Goal: Task Accomplishment & Management: Use online tool/utility

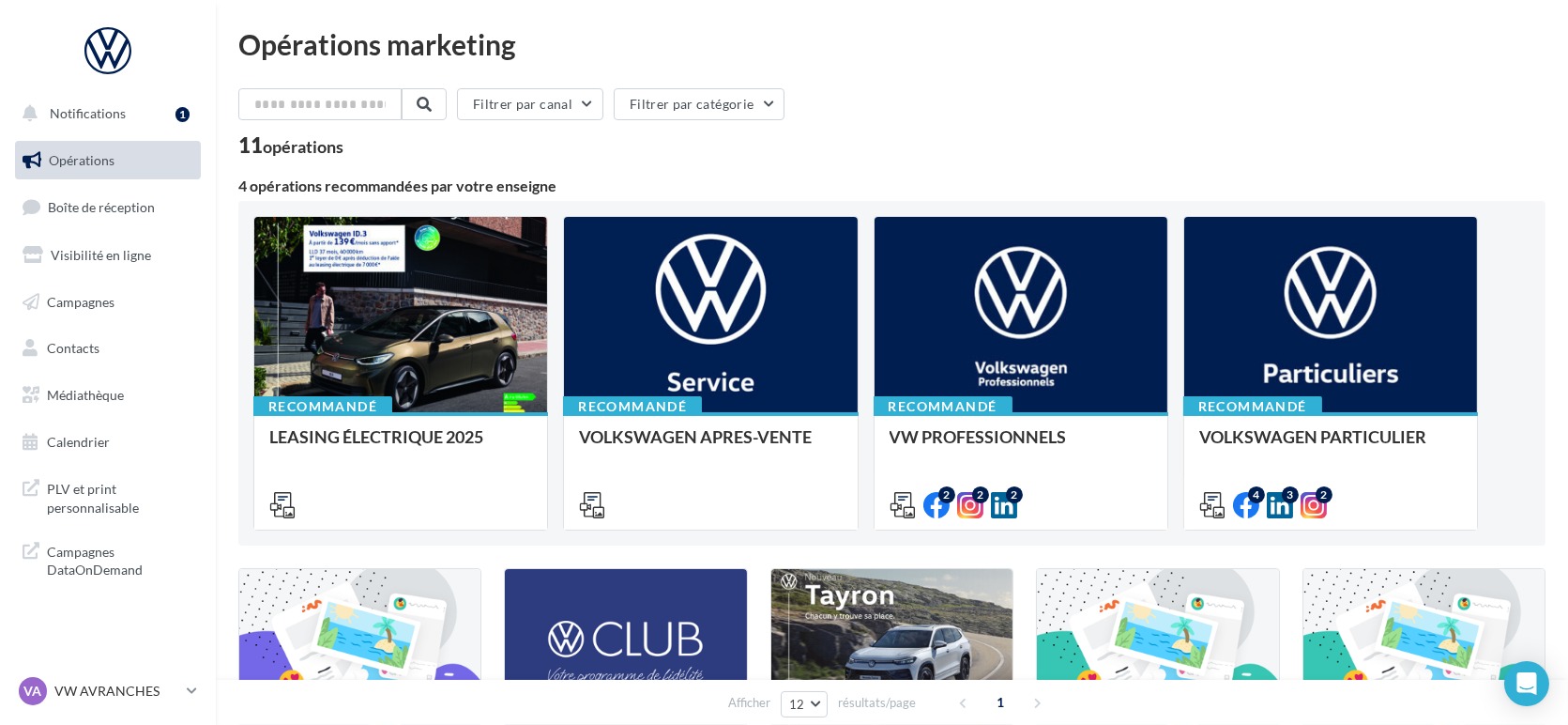
click at [75, 233] on ul "Opérations Boîte de réception Visibilité en ligne Campagnes Contacts Médiathèqu…" at bounding box center [108, 302] width 201 height 336
click at [60, 201] on span "Boîte de réception" at bounding box center [101, 207] width 107 height 16
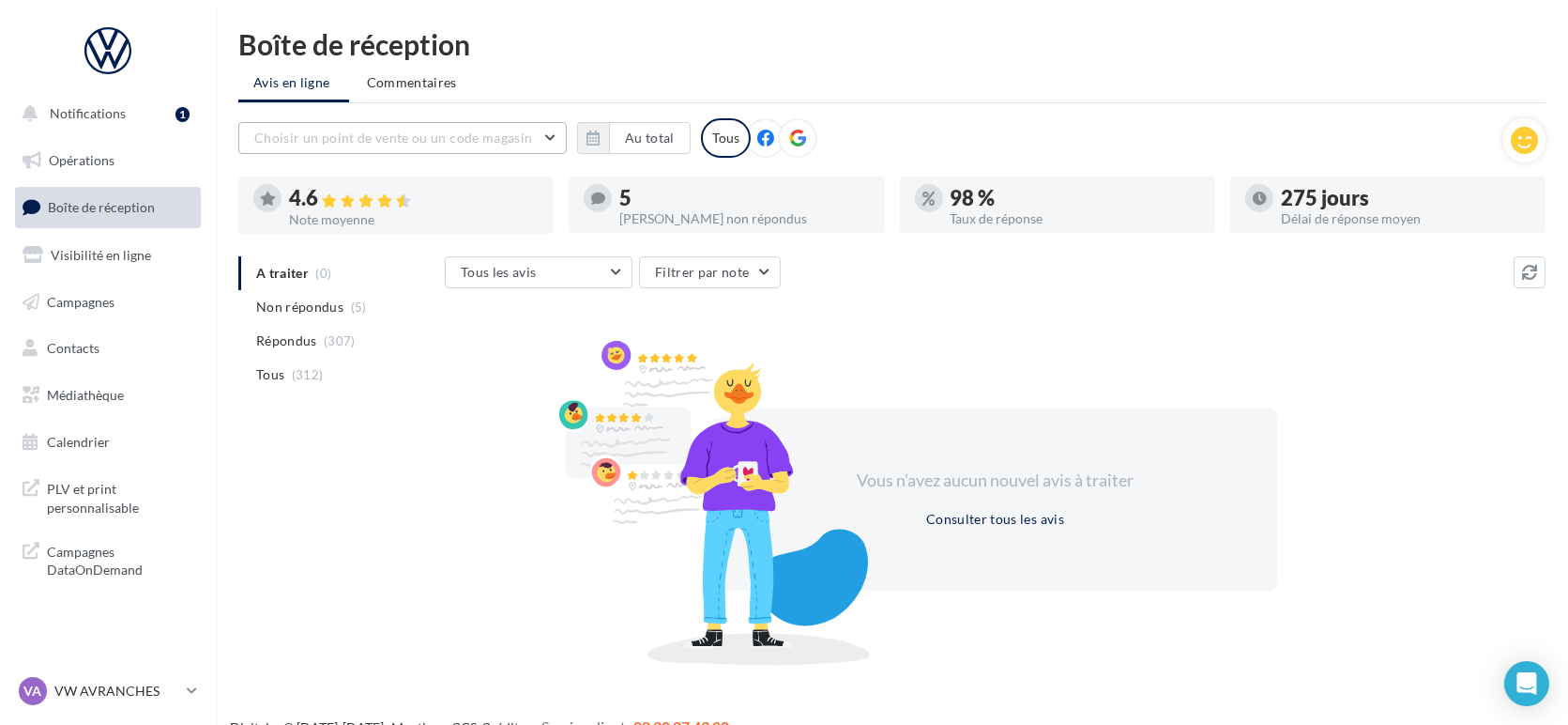
click at [379, 136] on span "Choisir un point de vente ou un code magasin" at bounding box center [392, 137] width 278 height 16
click at [358, 194] on button "1005032 - Volkswagen Avranches - Lemauviel Automobiles" at bounding box center [402, 195] width 328 height 67
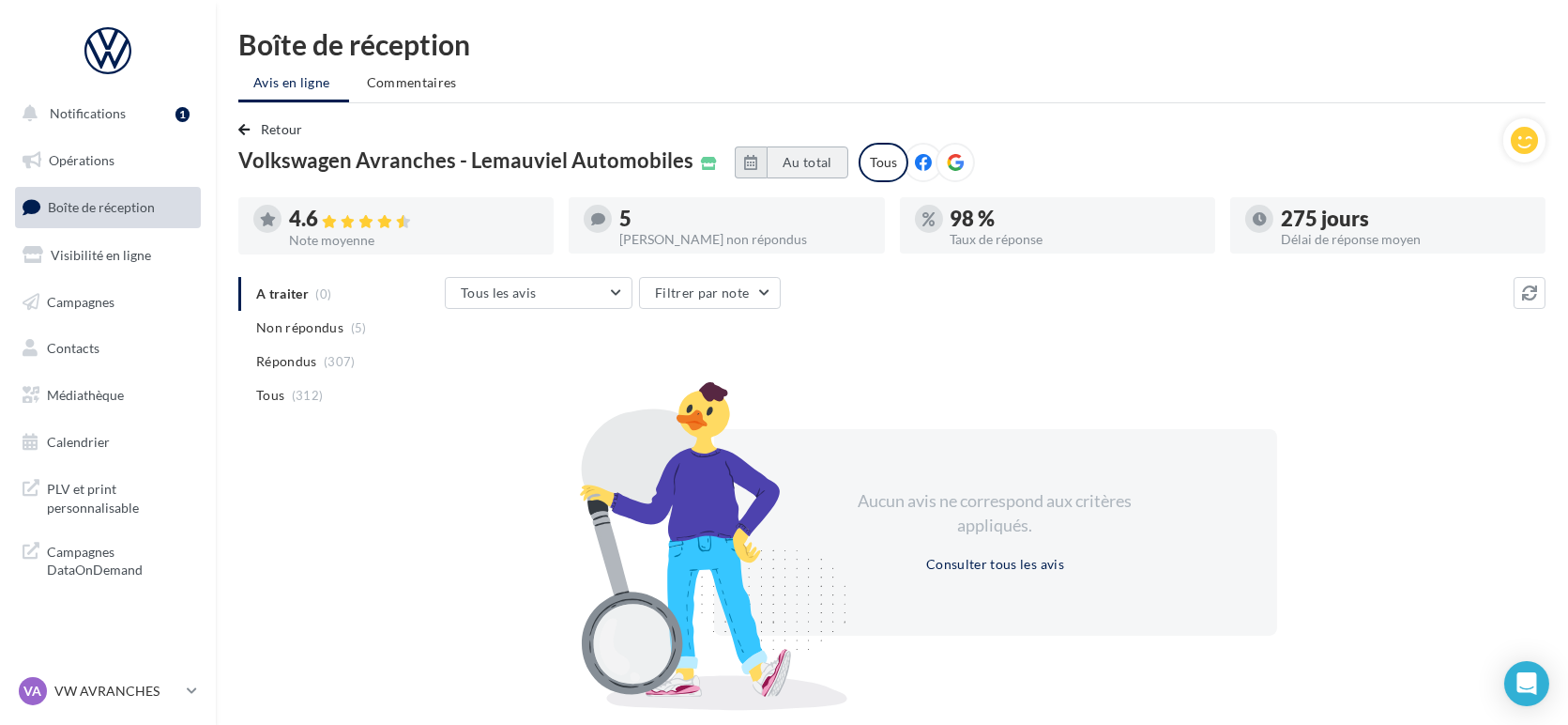
click at [818, 164] on button "Au total" at bounding box center [807, 162] width 82 height 32
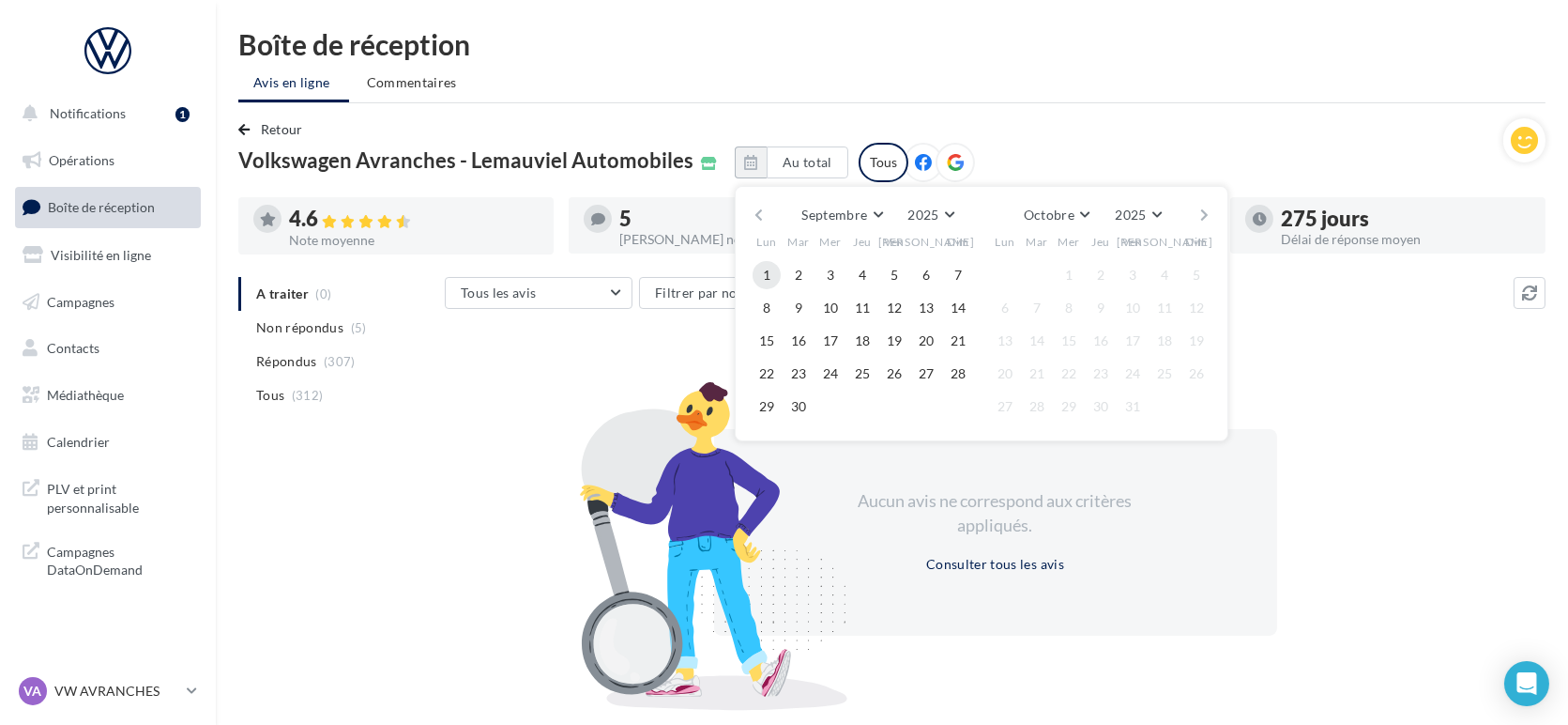
click at [780, 266] on button "1" at bounding box center [766, 275] width 28 height 28
click at [766, 202] on button "button" at bounding box center [758, 215] width 16 height 27
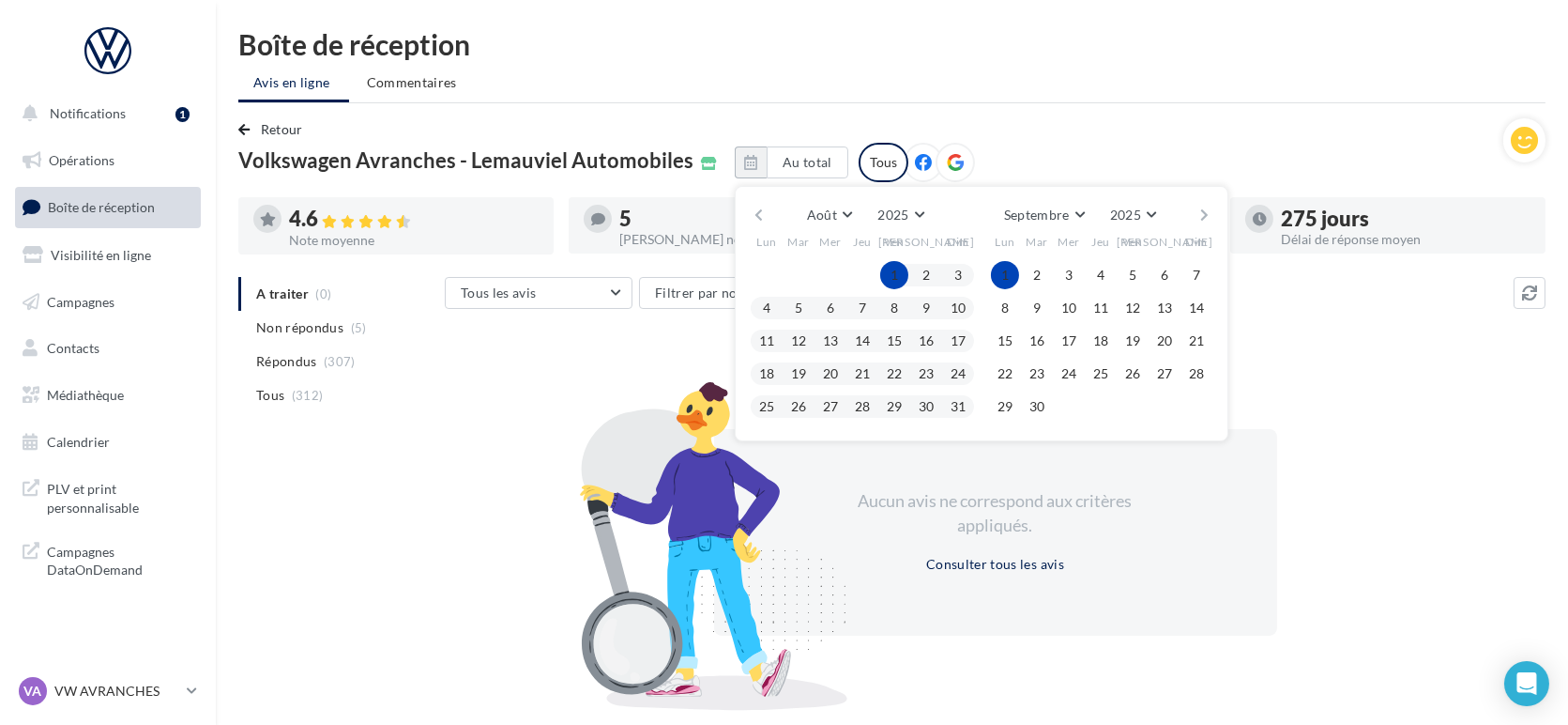
click at [766, 209] on button "button" at bounding box center [758, 215] width 16 height 27
click at [813, 272] on button "1" at bounding box center [798, 275] width 28 height 28
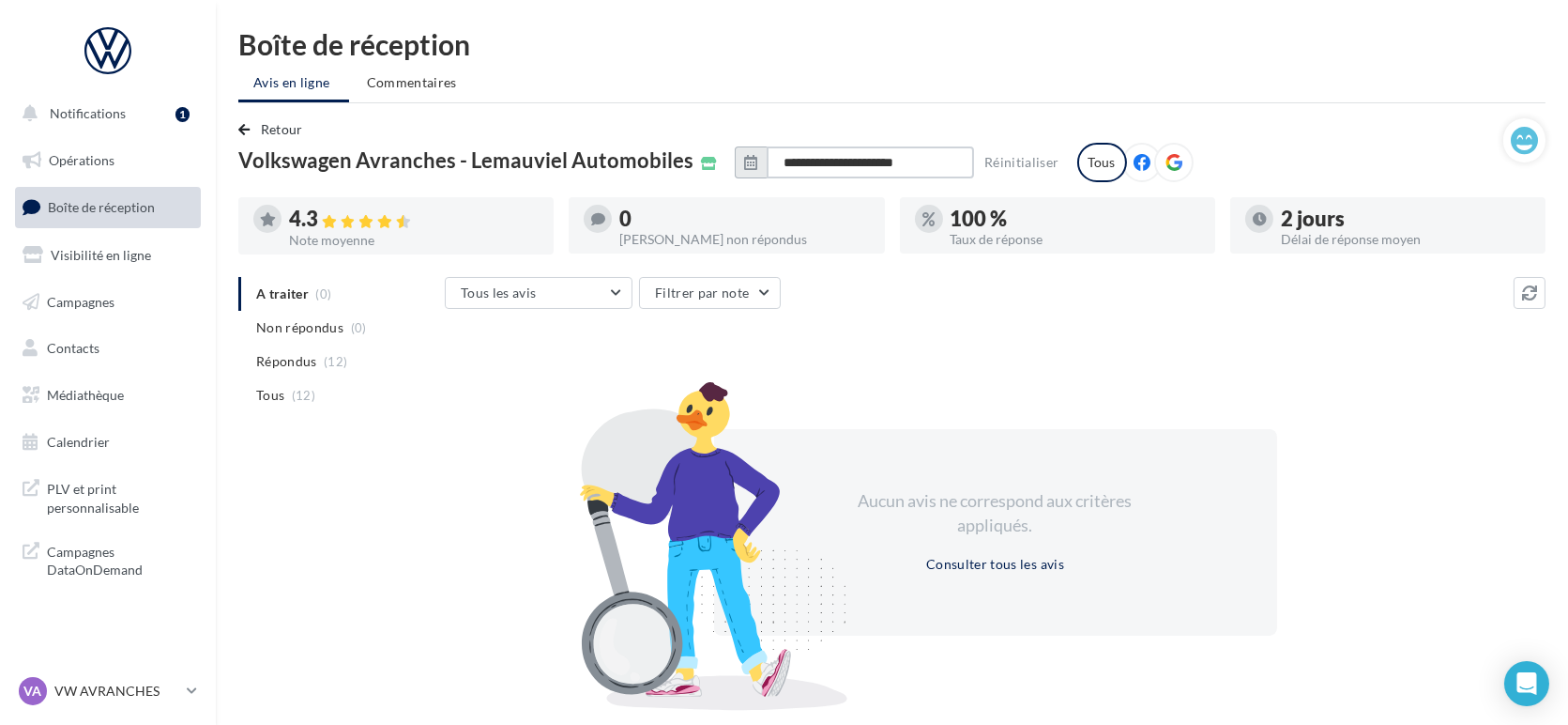
click at [885, 159] on input "**********" at bounding box center [870, 162] width 208 height 32
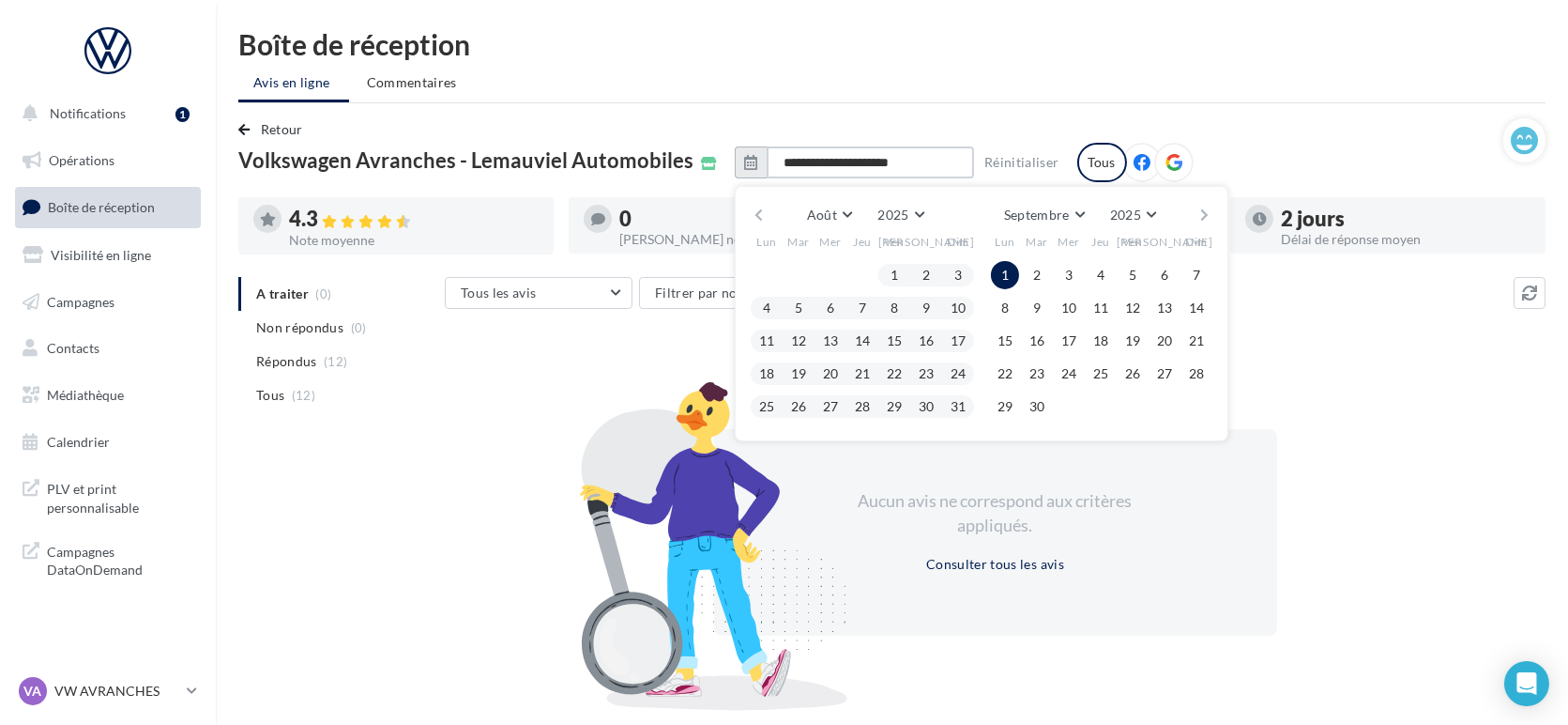
type input "**********"
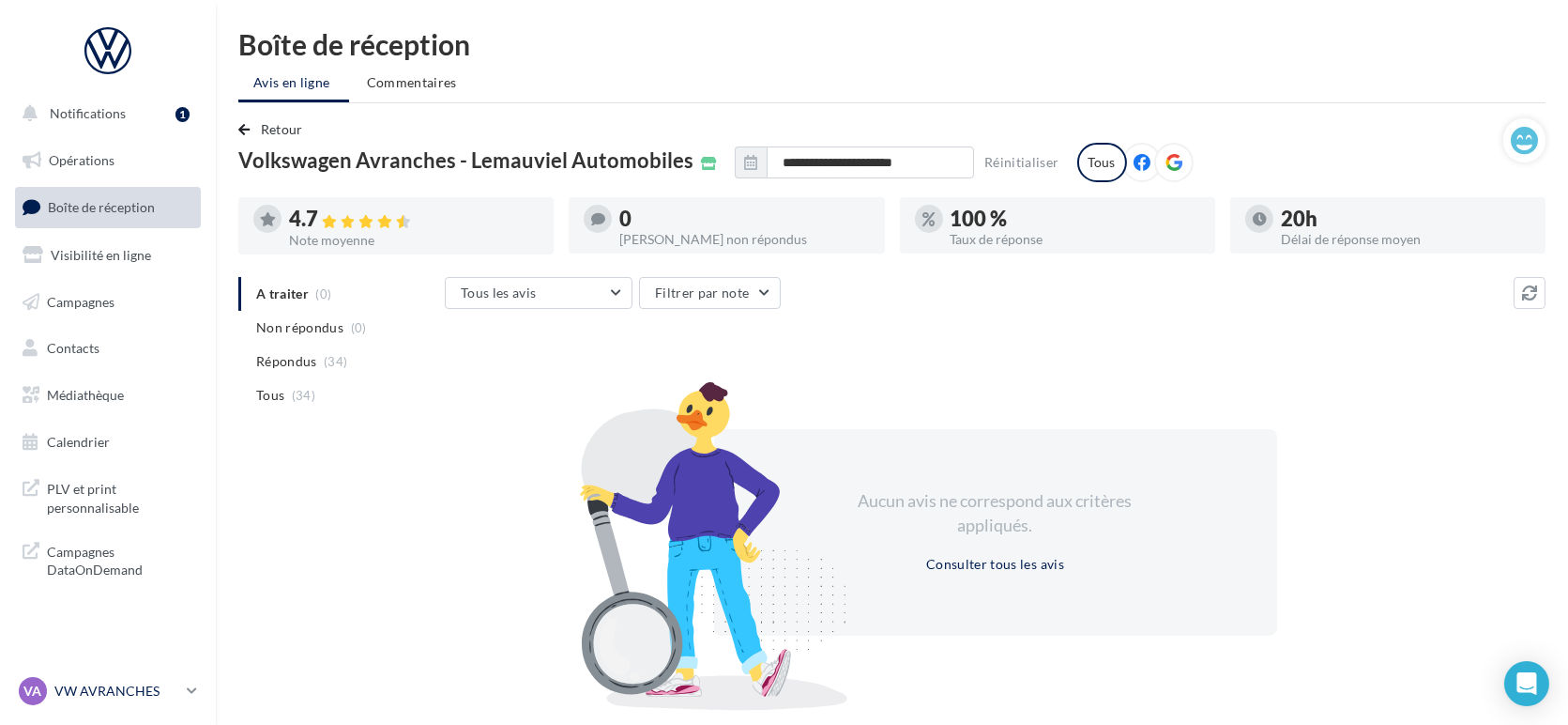
click at [100, 697] on p "VW AVRANCHES" at bounding box center [117, 690] width 125 height 19
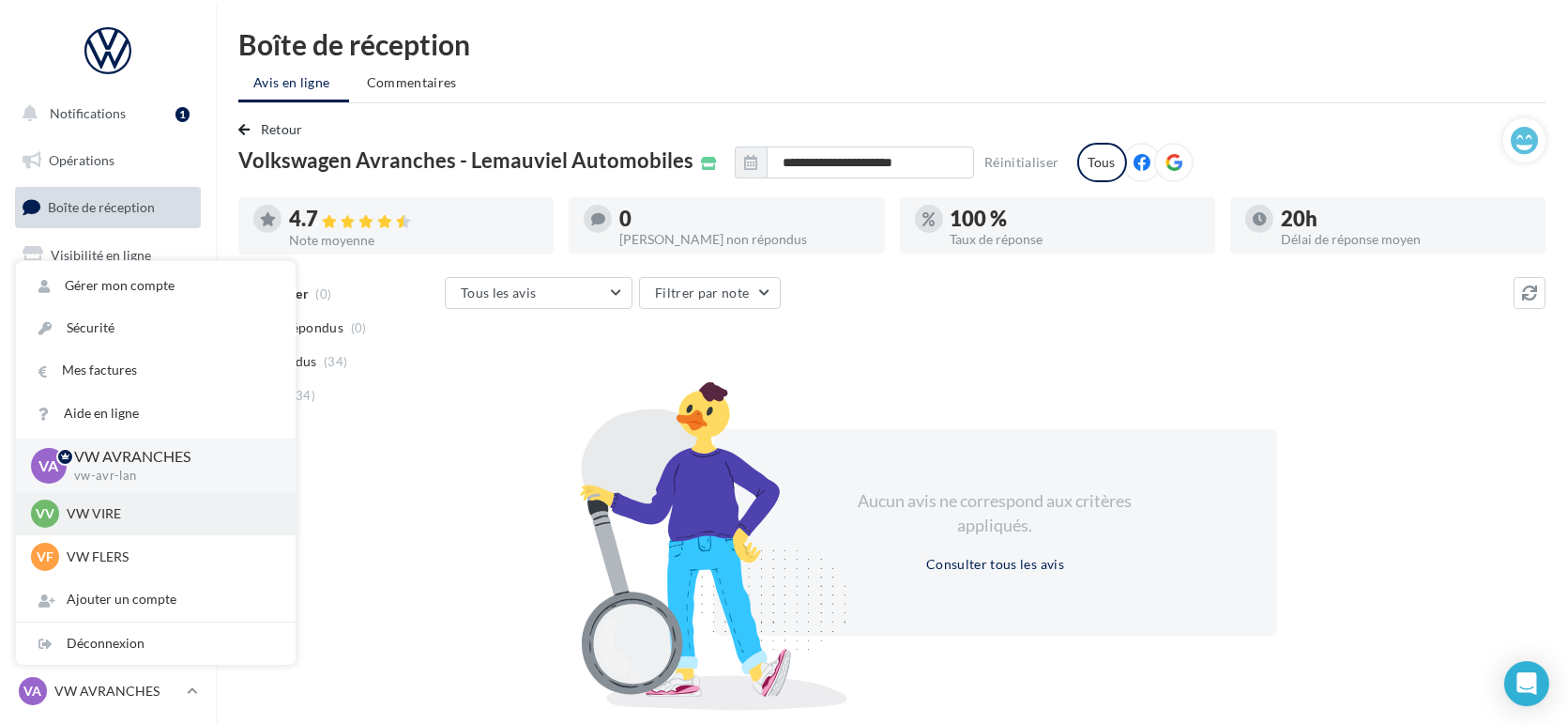
click at [108, 504] on p "VW VIRE" at bounding box center [169, 513] width 207 height 19
